Goal: Task Accomplishment & Management: Manage account settings

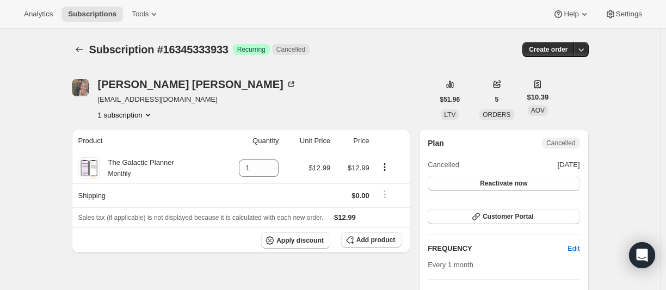
click at [85, 50] on icon "Subscriptions" at bounding box center [79, 49] width 11 height 11
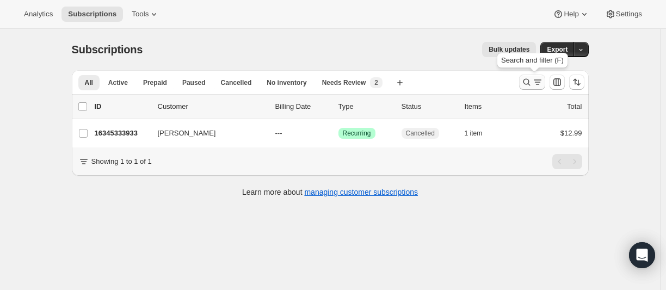
click at [530, 82] on icon "Search and filter results" at bounding box center [526, 82] width 7 height 7
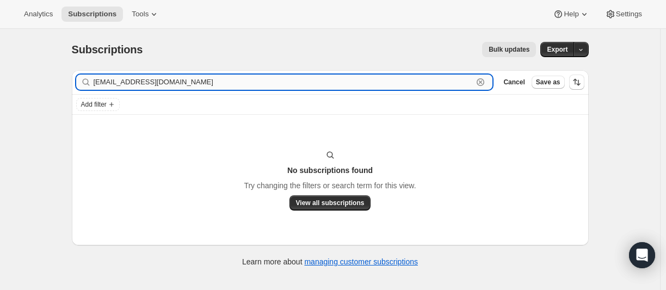
click at [123, 87] on input "[EMAIL_ADDRESS][DOMAIN_NAME]" at bounding box center [284, 82] width 380 height 15
paste input "26772373677"
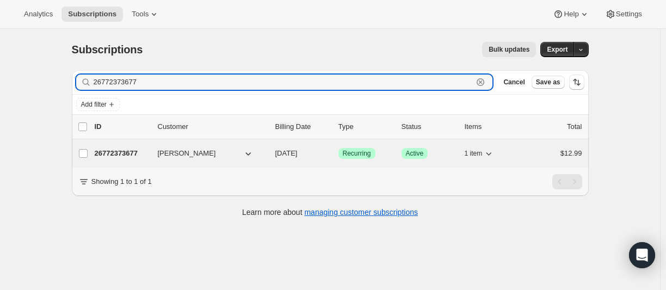
type input "26772373677"
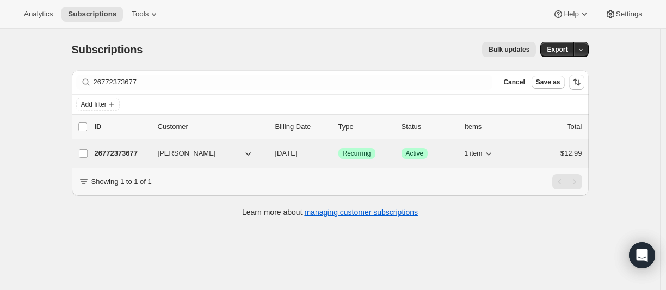
click at [126, 150] on p "26772373677" at bounding box center [122, 153] width 54 height 11
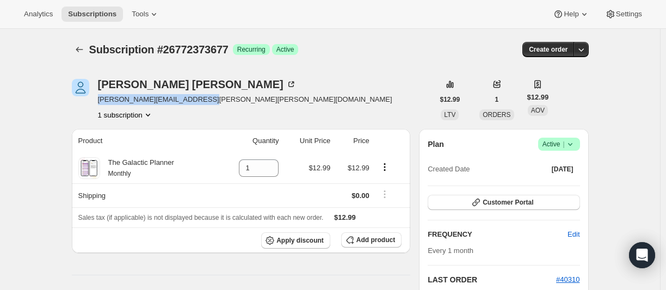
drag, startPoint x: 212, startPoint y: 99, endPoint x: 102, endPoint y: 103, distance: 109.4
click at [102, 103] on div "[PERSON_NAME] [PERSON_NAME][EMAIL_ADDRESS][PERSON_NAME][PERSON_NAME][DOMAIN_NAM…" at bounding box center [253, 99] width 362 height 41
copy span "[PERSON_NAME][EMAIL_ADDRESS][PERSON_NAME][PERSON_NAME][DOMAIN_NAME]"
click at [78, 44] on button "Subscriptions" at bounding box center [79, 49] width 15 height 15
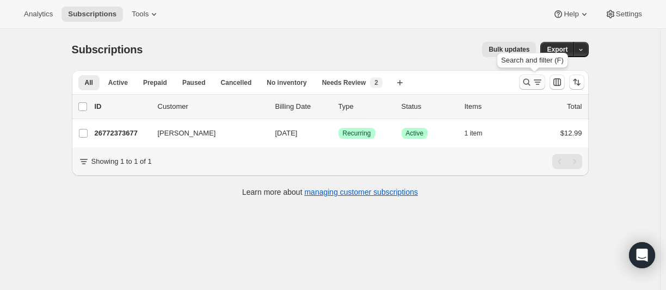
click at [528, 84] on icon "Search and filter results" at bounding box center [526, 82] width 7 height 7
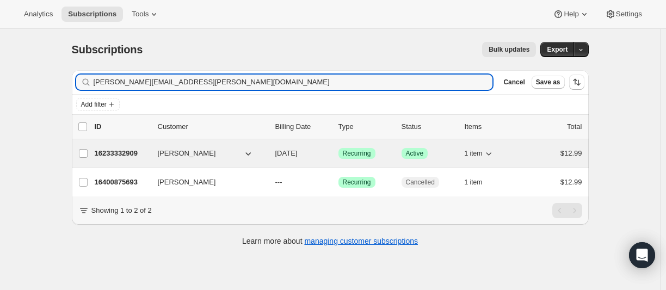
type input "[PERSON_NAME][EMAIL_ADDRESS][PERSON_NAME][DOMAIN_NAME]"
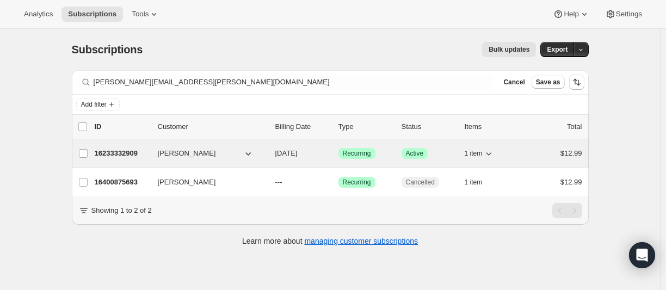
click at [139, 155] on p "16233332909" at bounding box center [122, 153] width 54 height 11
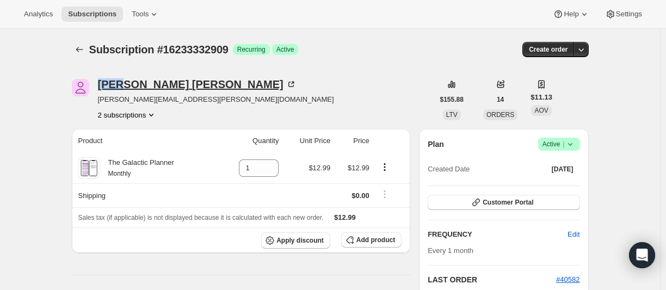
drag, startPoint x: 103, startPoint y: 85, endPoint x: 123, endPoint y: 85, distance: 20.1
click at [123, 85] on div "[PERSON_NAME] [PERSON_NAME][EMAIL_ADDRESS][PERSON_NAME][DOMAIN_NAME] 2 subscrip…" at bounding box center [253, 99] width 362 height 41
click at [85, 52] on icon "Subscriptions" at bounding box center [79, 49] width 11 height 11
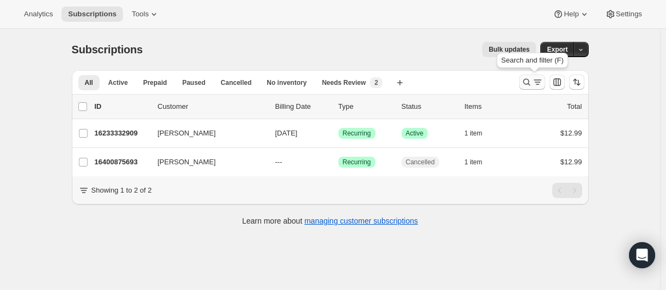
click at [523, 82] on icon "Search and filter results" at bounding box center [526, 82] width 11 height 11
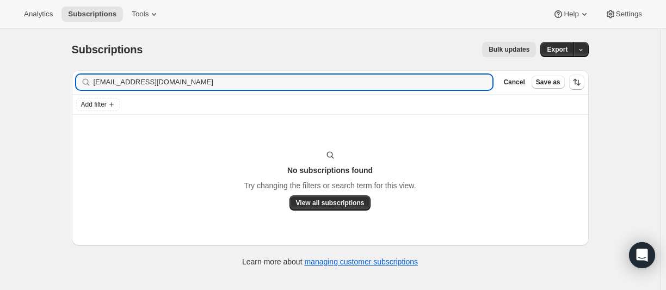
type input "[EMAIL_ADDRESS][DOMAIN_NAME]"
